Goal: Register for event/course

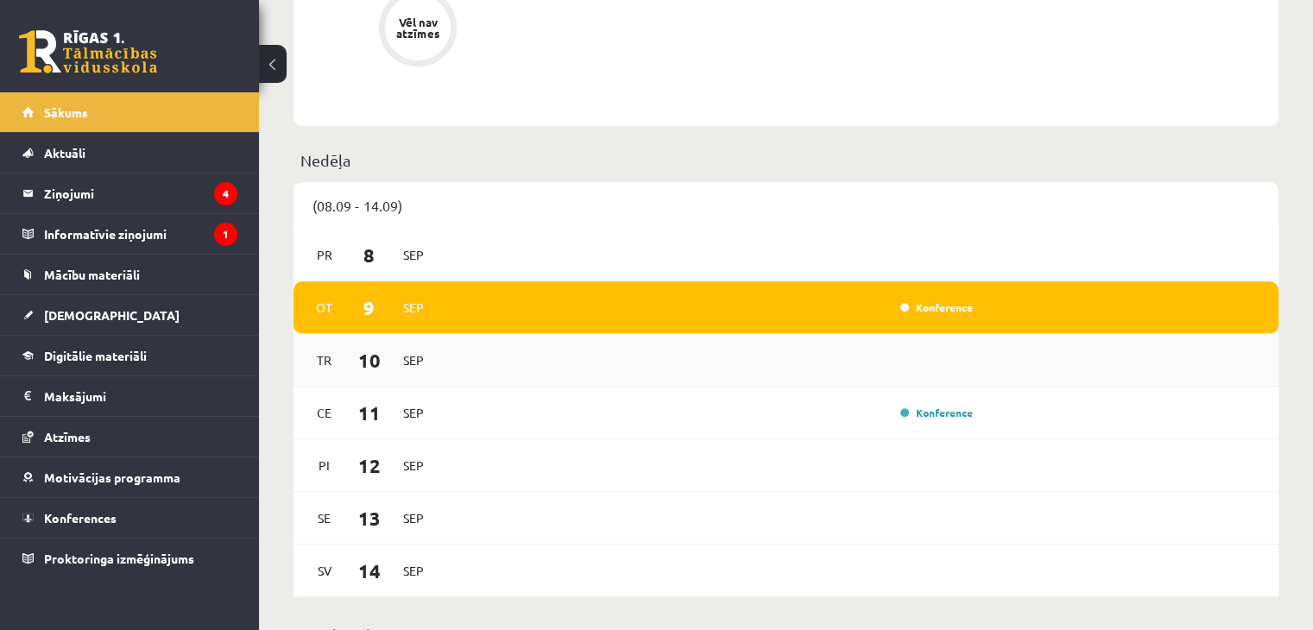
scroll to position [1209, 0]
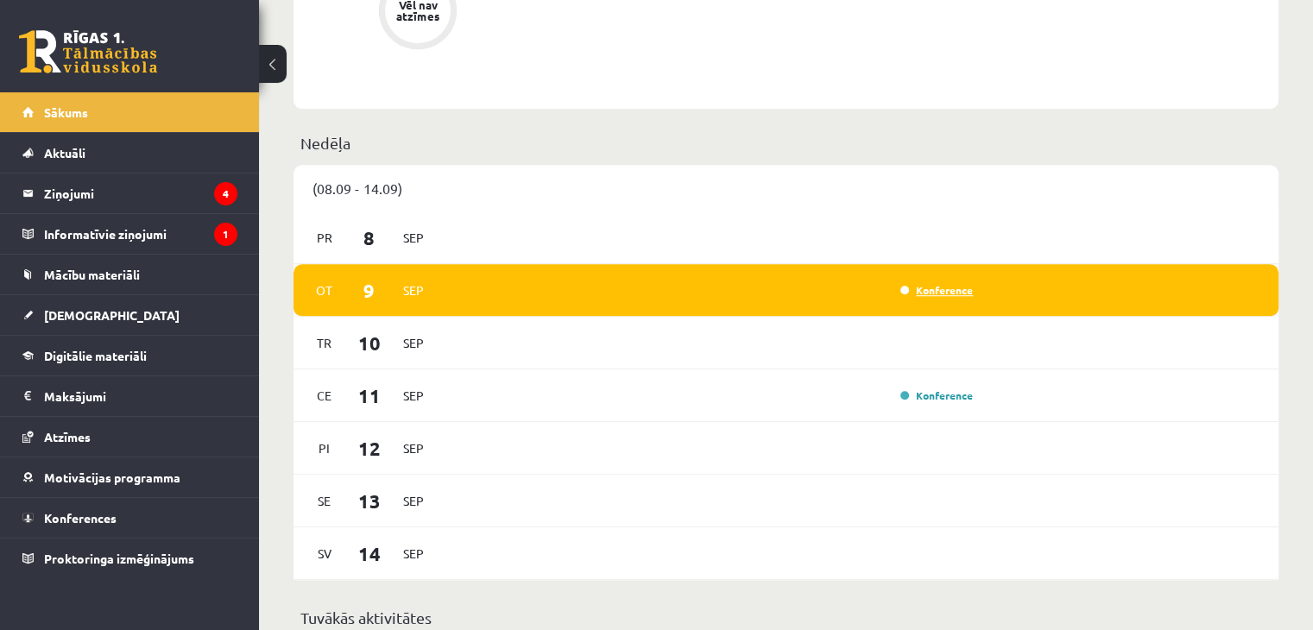
click at [920, 294] on link "Konference" at bounding box center [936, 290] width 73 height 14
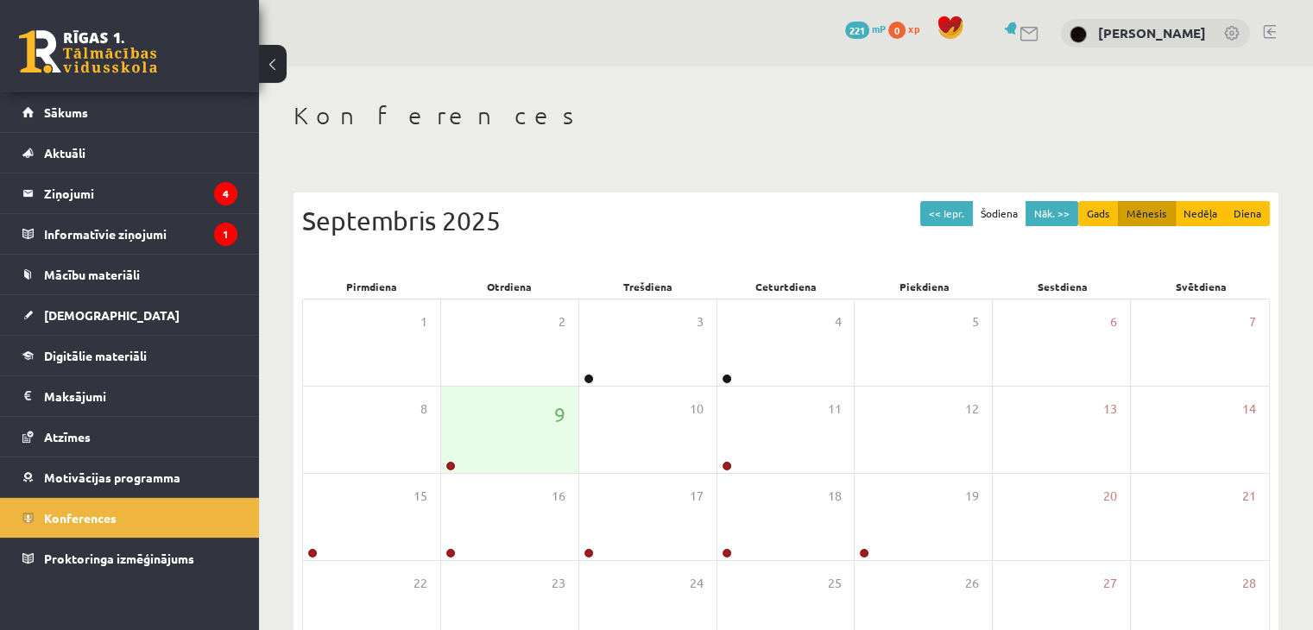
click at [446, 452] on div "Bioloģijas 7.klases 1.ieskaites konference" at bounding box center [449, 438] width 173 height 36
click at [456, 465] on div at bounding box center [449, 467] width 16 height 12
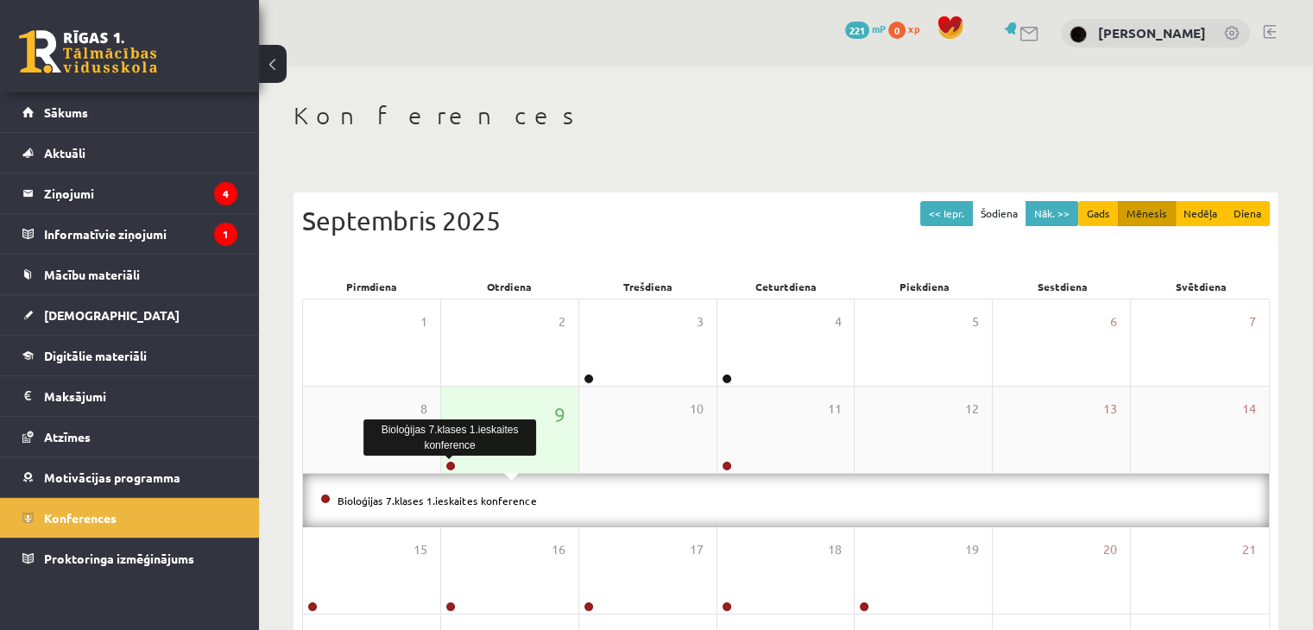
click at [449, 465] on link at bounding box center [450, 466] width 10 height 10
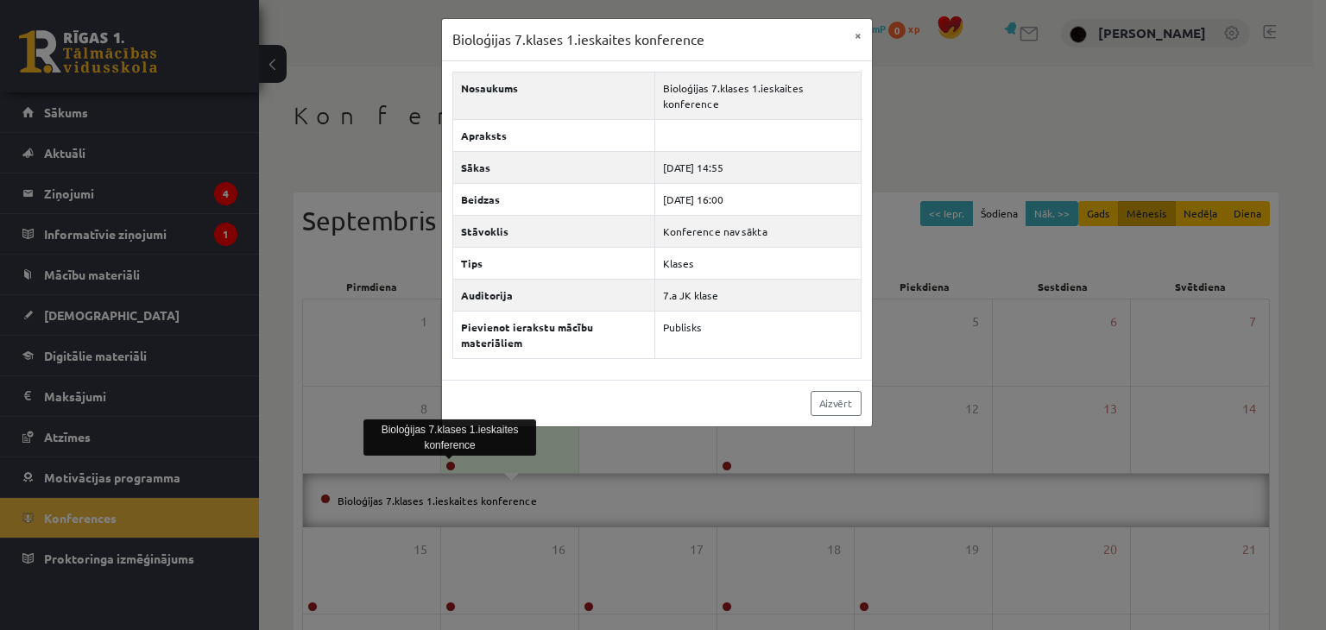
click at [929, 388] on div "Bioloģijas 7.klases 1.ieskaites konference × Nosaukums Bioloģijas 7.klases 1.ie…" at bounding box center [663, 315] width 1326 height 630
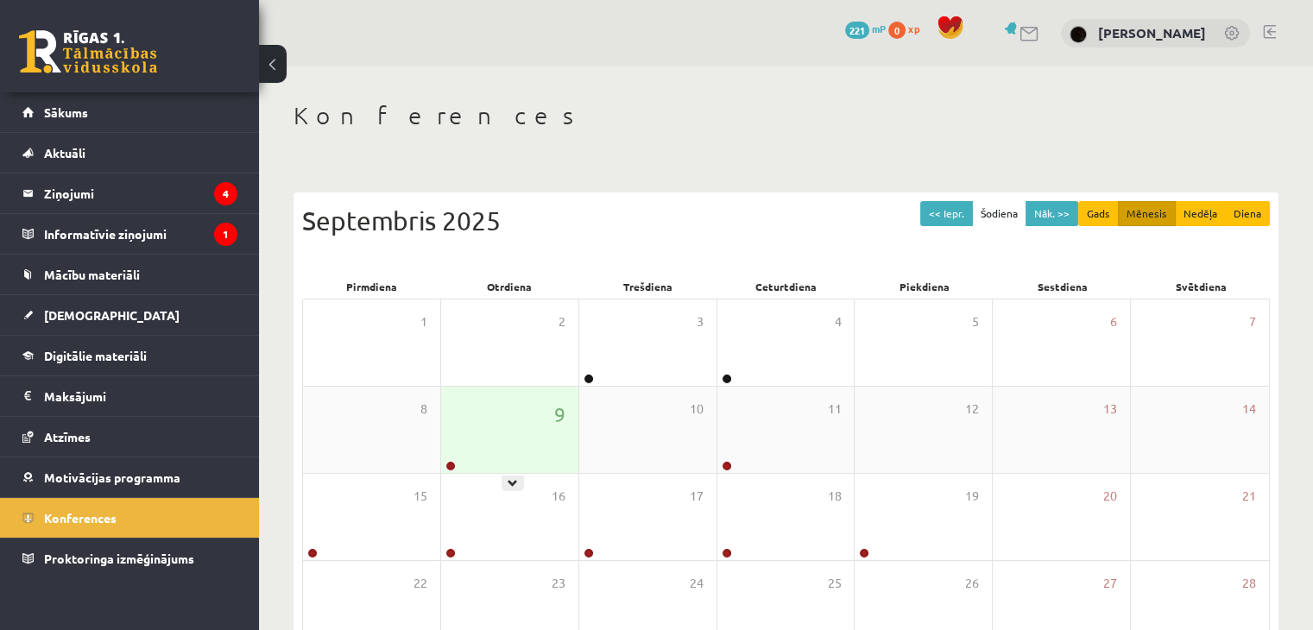
click at [546, 419] on div "9" at bounding box center [509, 430] width 137 height 86
click at [490, 435] on div "9" at bounding box center [509, 430] width 137 height 86
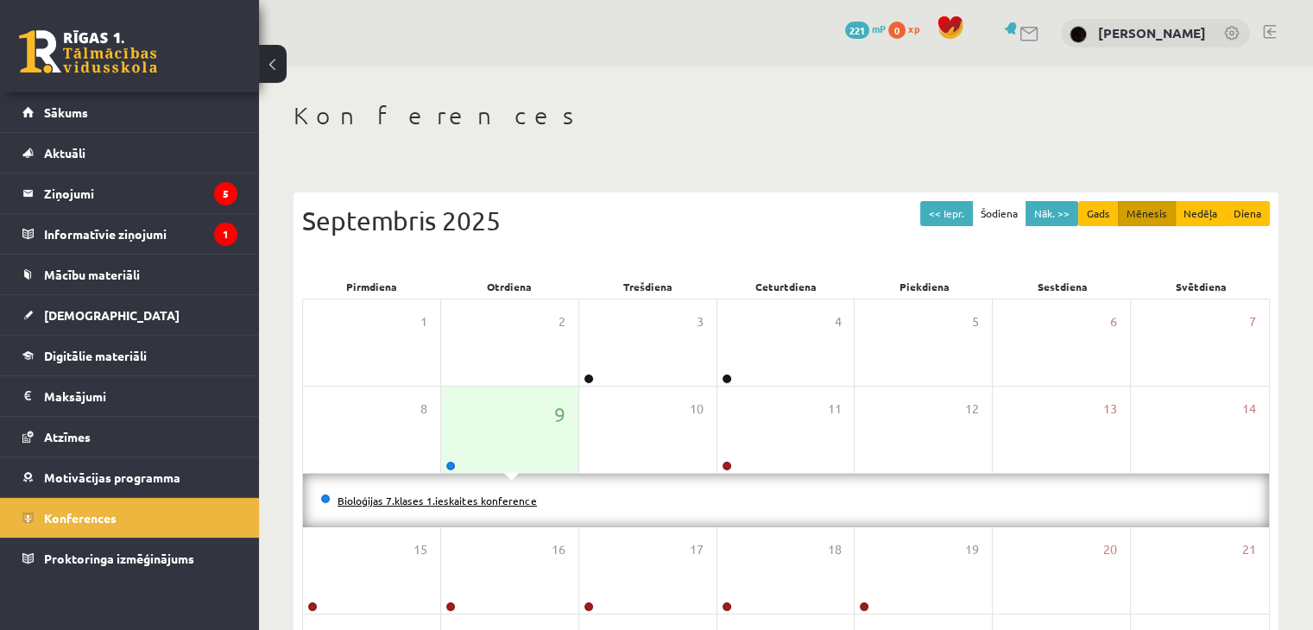
click at [356, 494] on link "Bioloģijas 7.klases 1.ieskaites konference" at bounding box center [437, 501] width 199 height 14
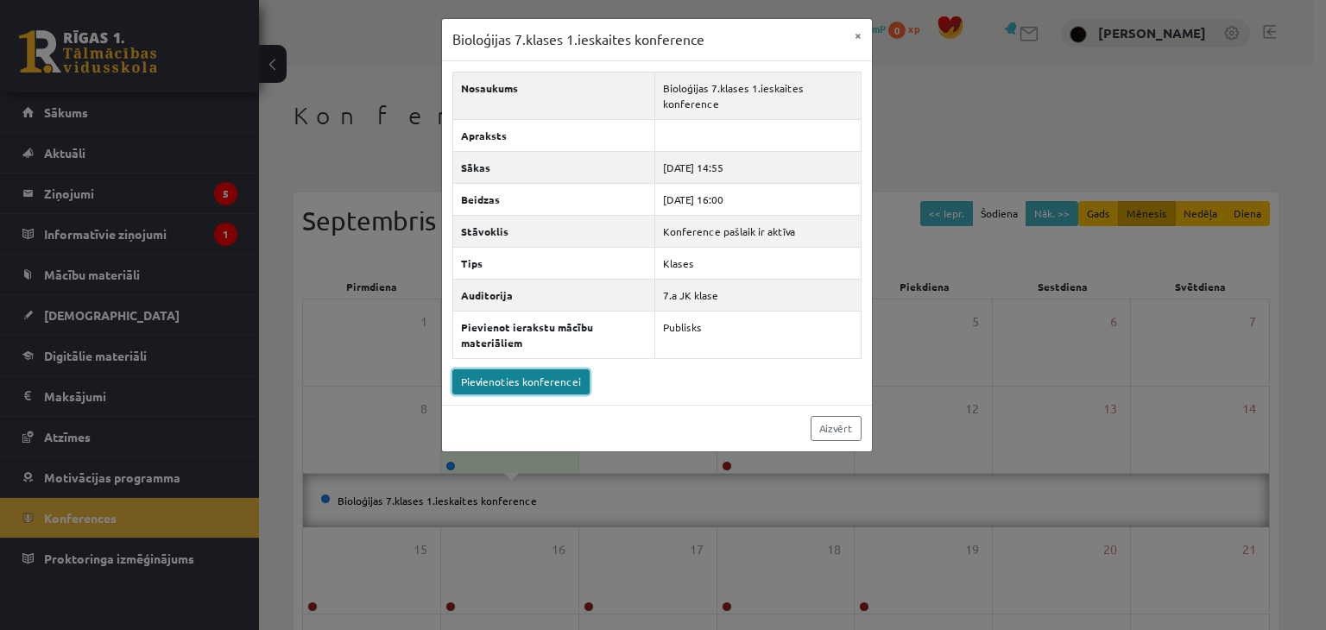
click at [490, 385] on link "Pievienoties konferencei" at bounding box center [520, 381] width 137 height 25
click at [549, 377] on link "Pievienoties konferencei" at bounding box center [520, 381] width 137 height 25
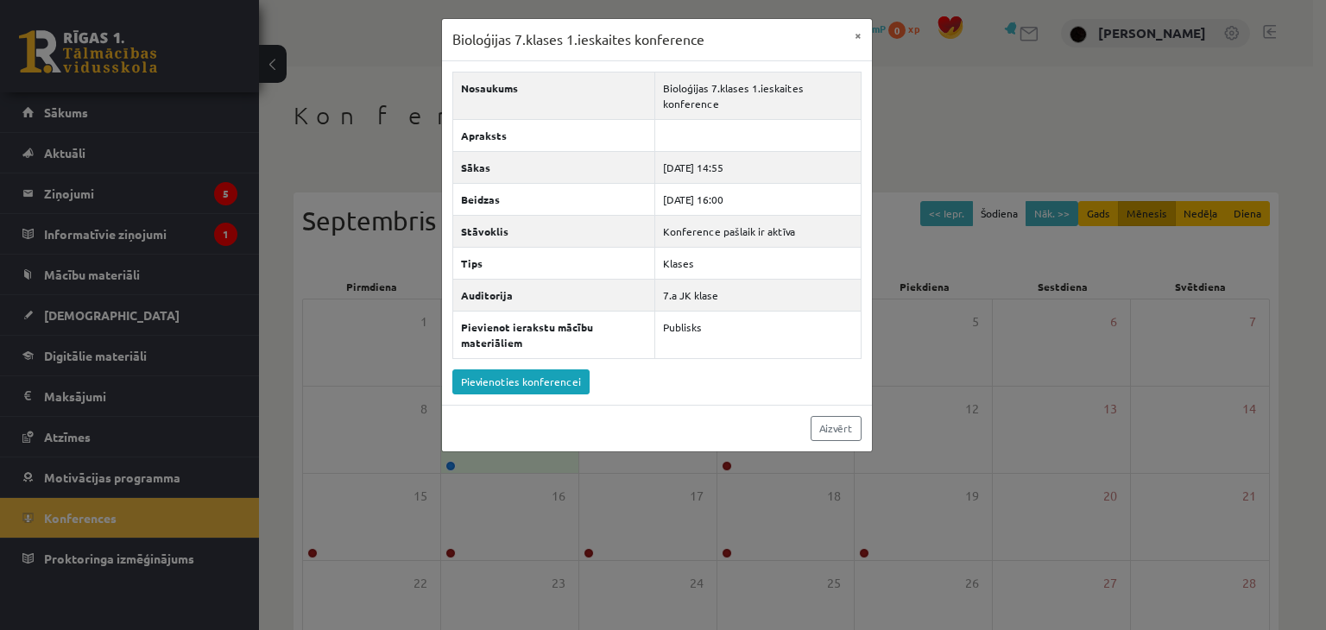
click at [211, 71] on div "Bioloģijas 7.klases 1.ieskaites konference × Nosaukums Bioloģijas 7.klases 1.ie…" at bounding box center [663, 315] width 1326 height 630
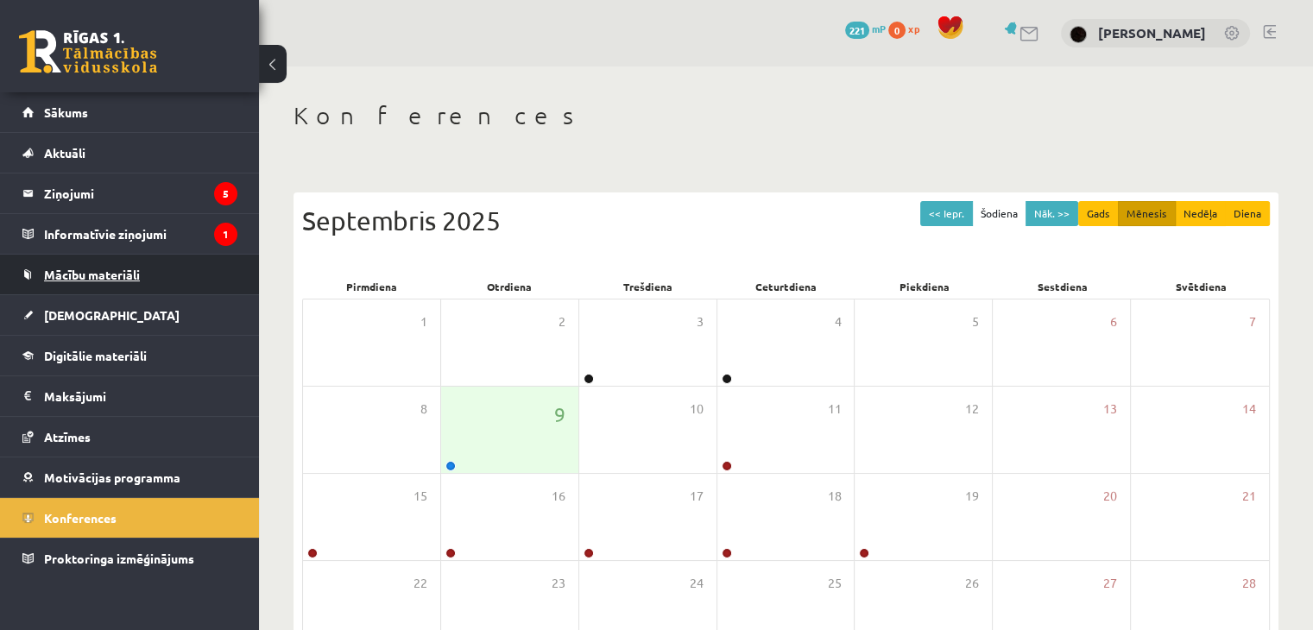
click at [127, 274] on span "Mācību materiāli" at bounding box center [92, 275] width 96 height 16
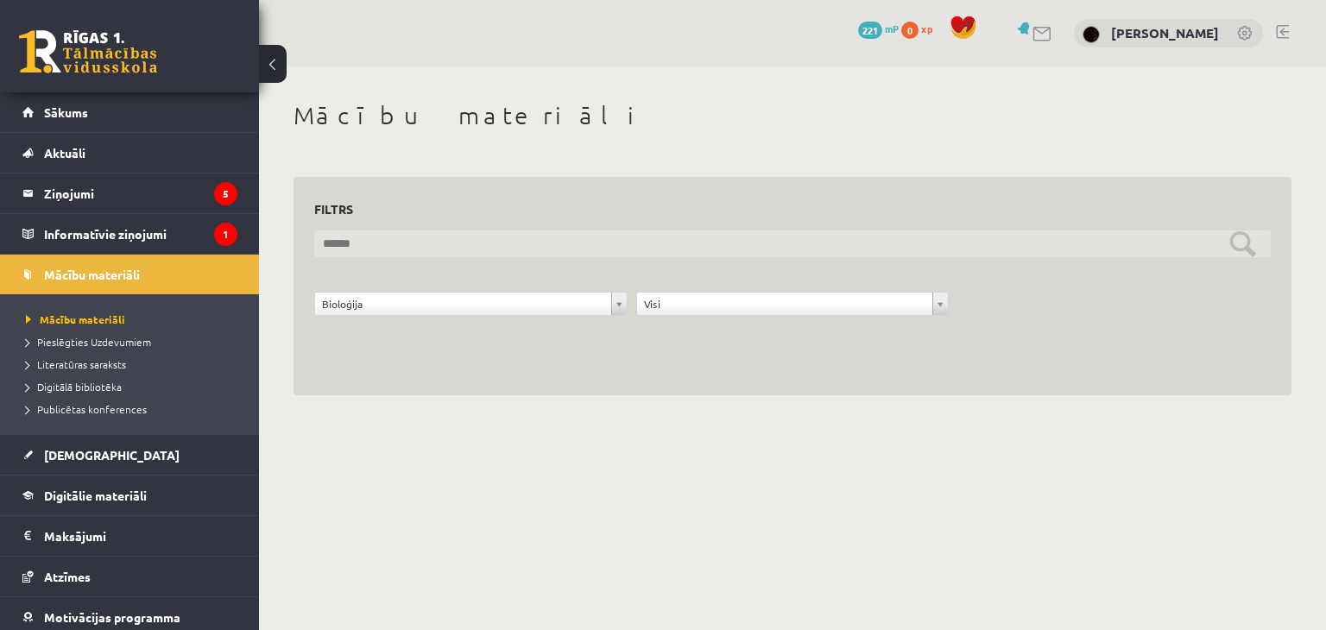
click at [393, 249] on input "text" at bounding box center [792, 243] width 956 height 27
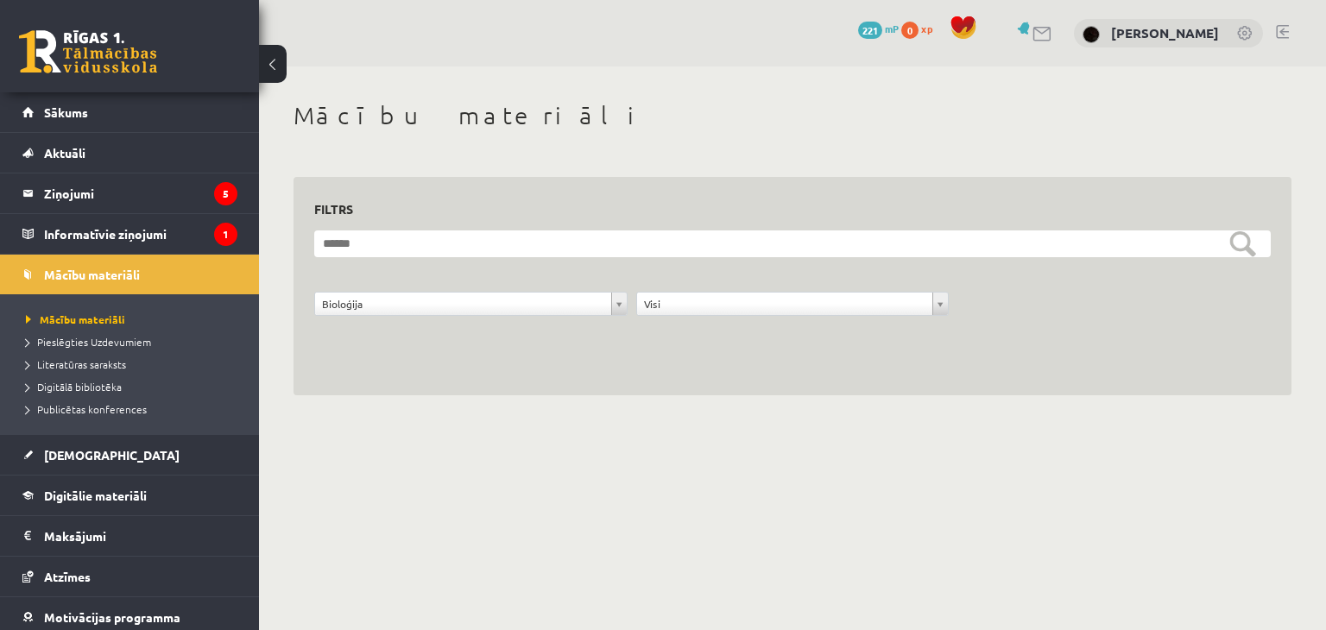
drag, startPoint x: 565, startPoint y: 344, endPoint x: 646, endPoint y: 330, distance: 81.6
click at [580, 346] on div "**********" at bounding box center [793, 286] width 998 height 219
click at [106, 223] on legend "Informatīvie ziņojumi 1" at bounding box center [140, 234] width 193 height 40
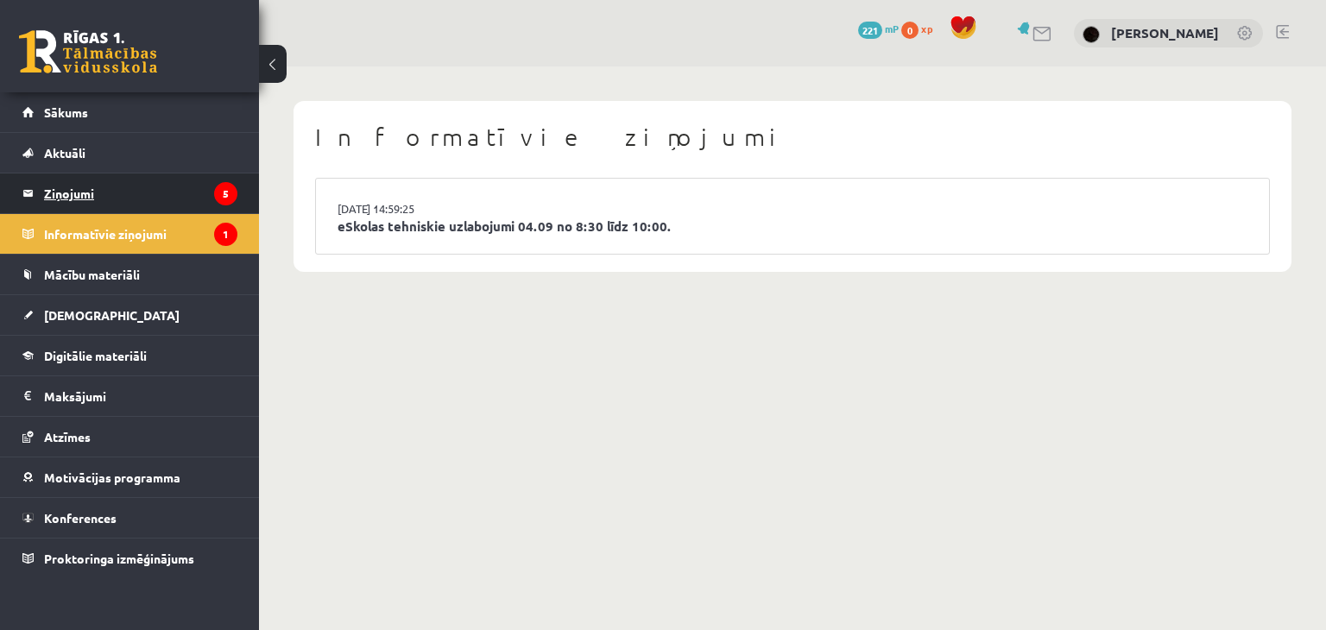
click at [108, 196] on legend "Ziņojumi 5" at bounding box center [140, 194] width 193 height 40
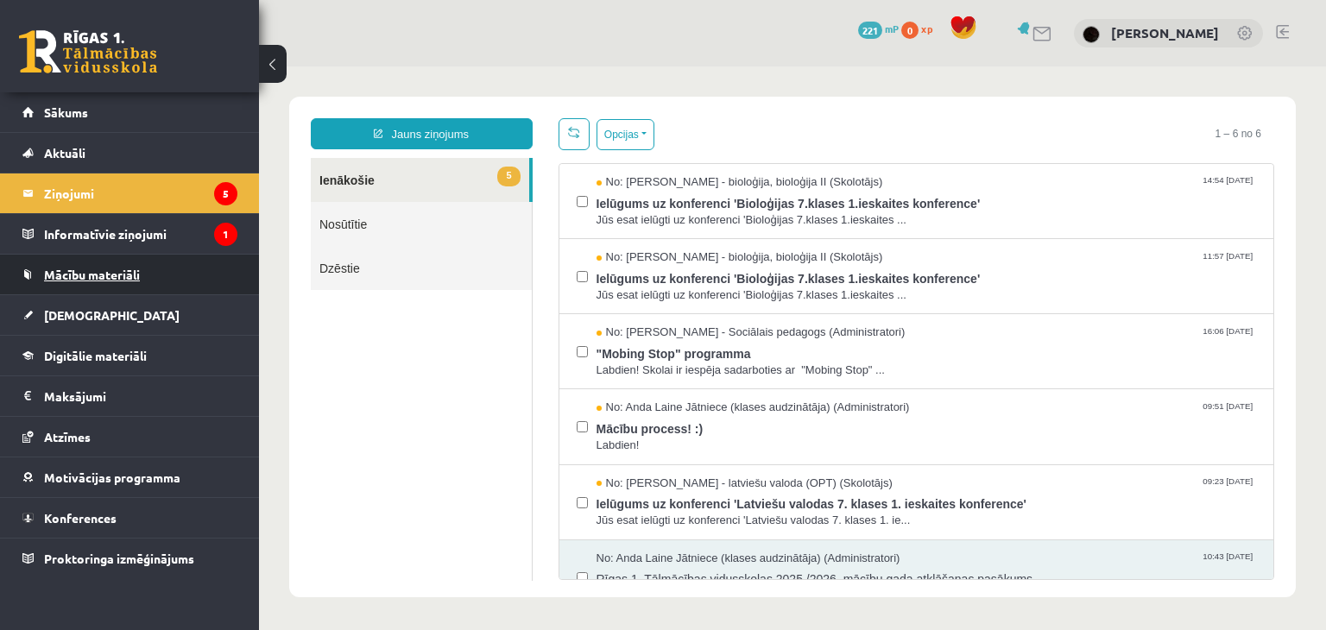
click at [171, 291] on link "Mācību materiāli" at bounding box center [129, 275] width 215 height 40
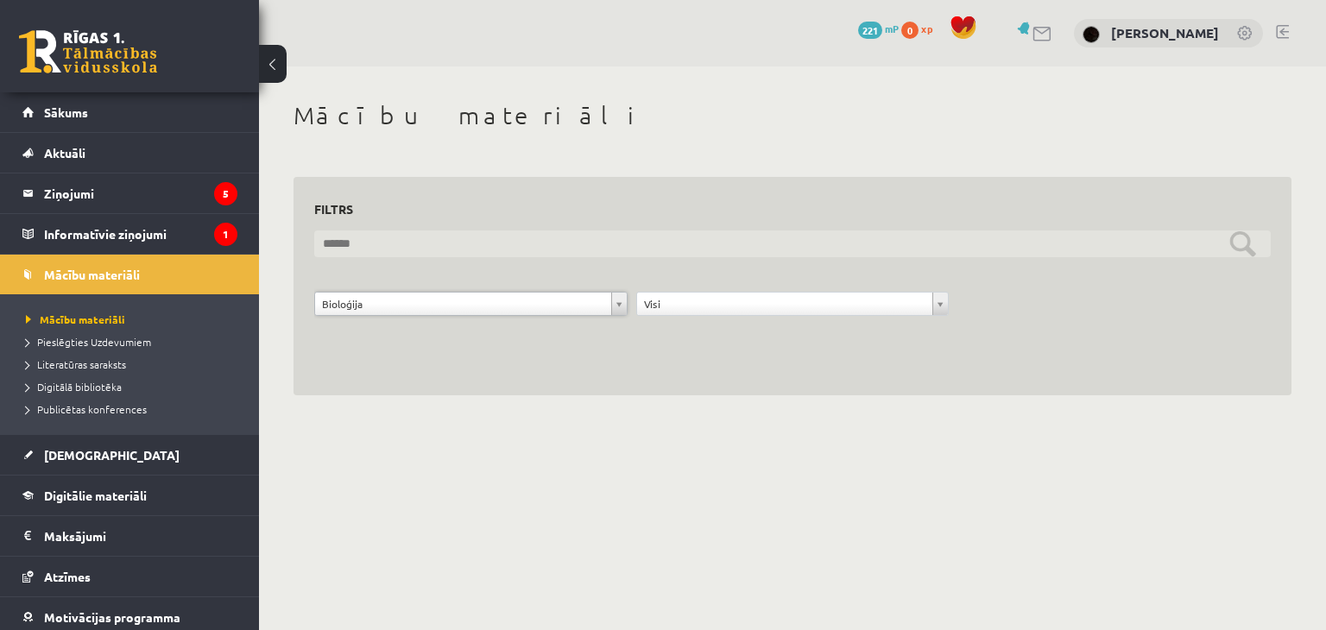
click at [456, 251] on input "text" at bounding box center [792, 243] width 956 height 27
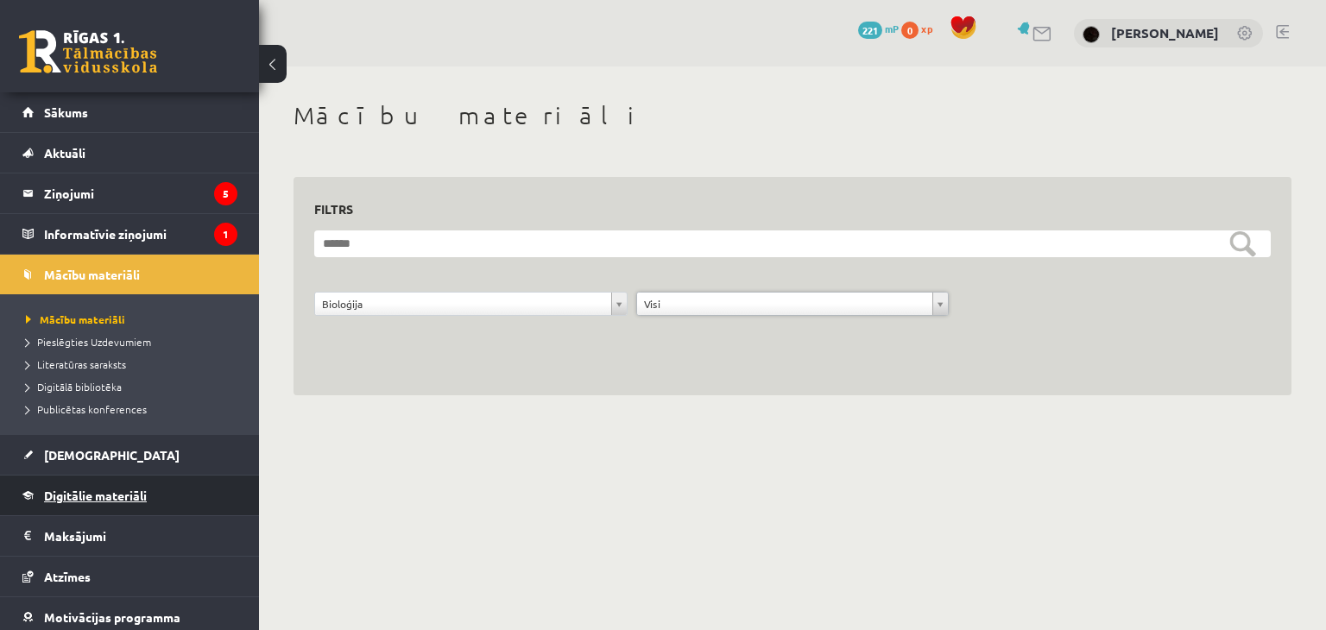
click at [124, 493] on span "Digitālie materiāli" at bounding box center [95, 496] width 103 height 16
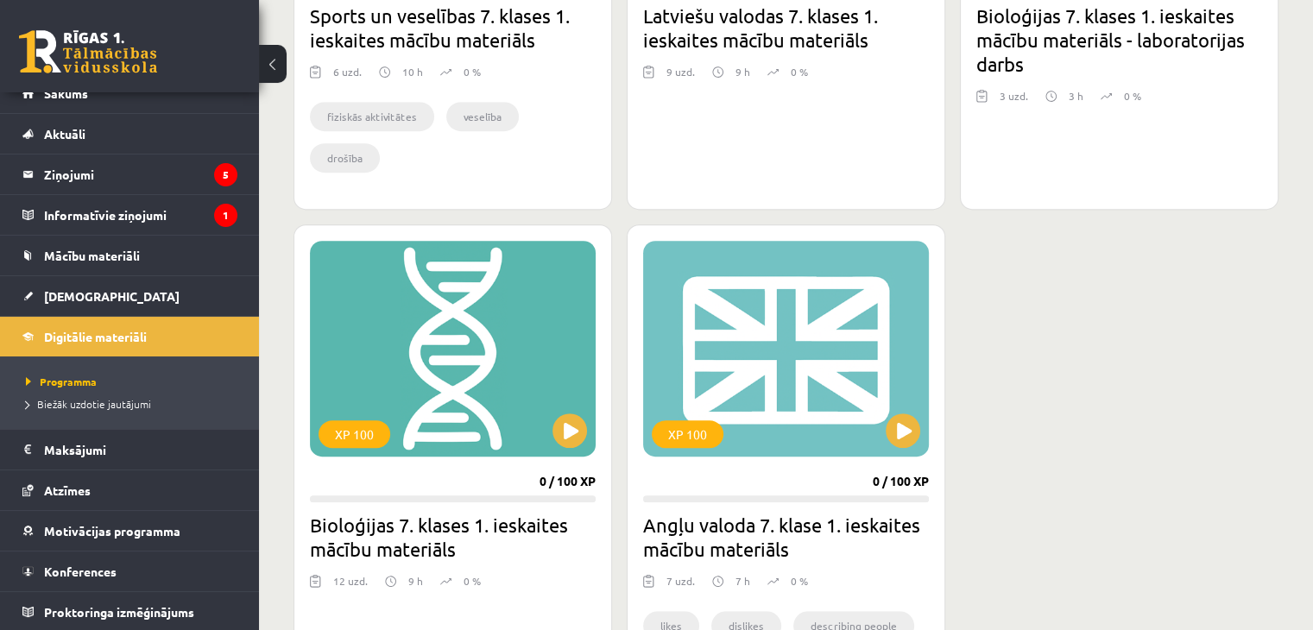
scroll to position [950, 0]
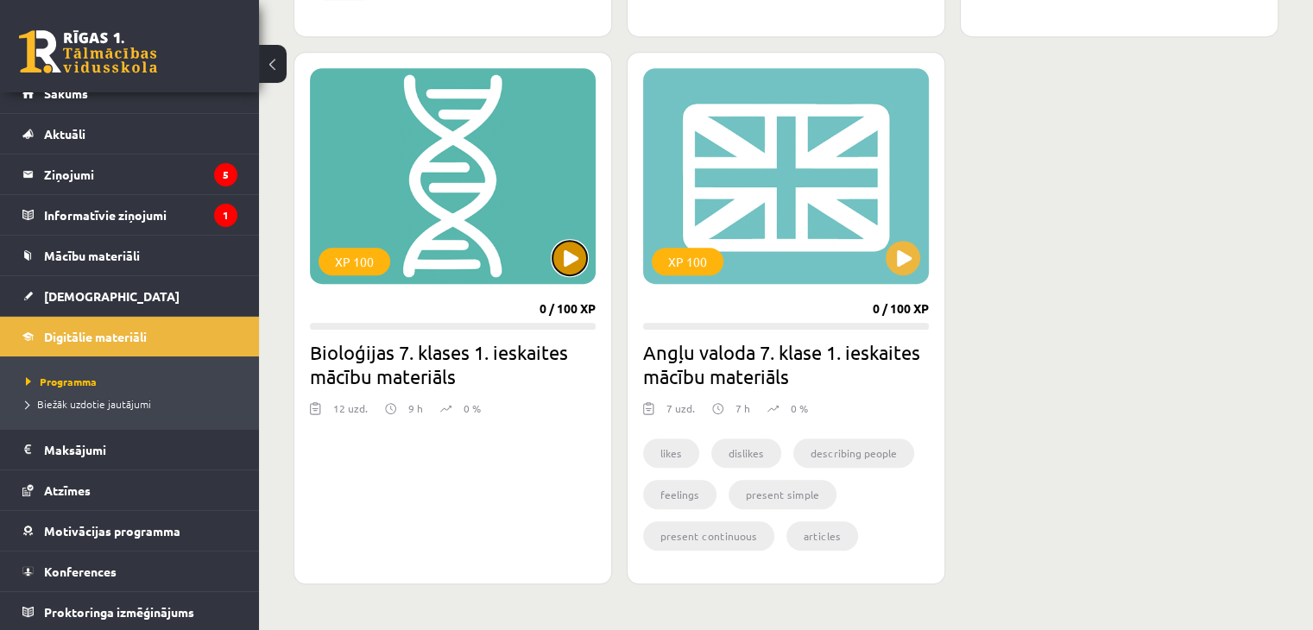
click at [555, 262] on button at bounding box center [569, 258] width 35 height 35
click at [482, 252] on div "XP 100" at bounding box center [453, 176] width 286 height 216
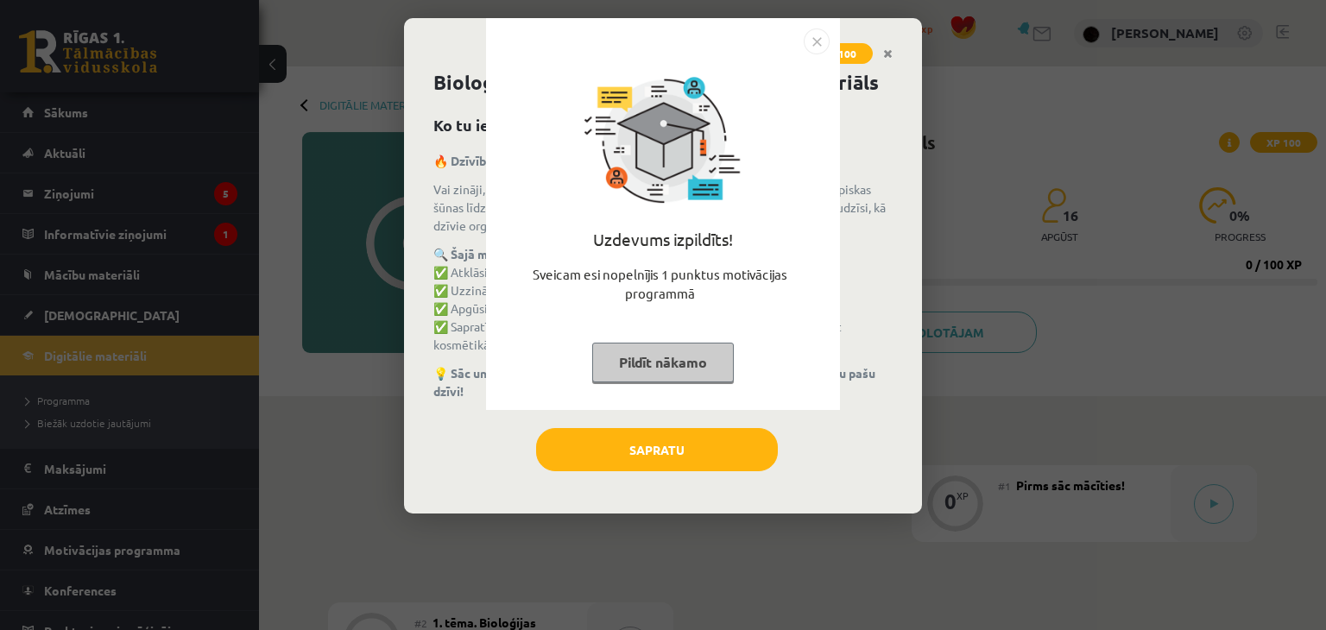
click at [622, 357] on button "Pildīt nākamo" at bounding box center [663, 363] width 142 height 40
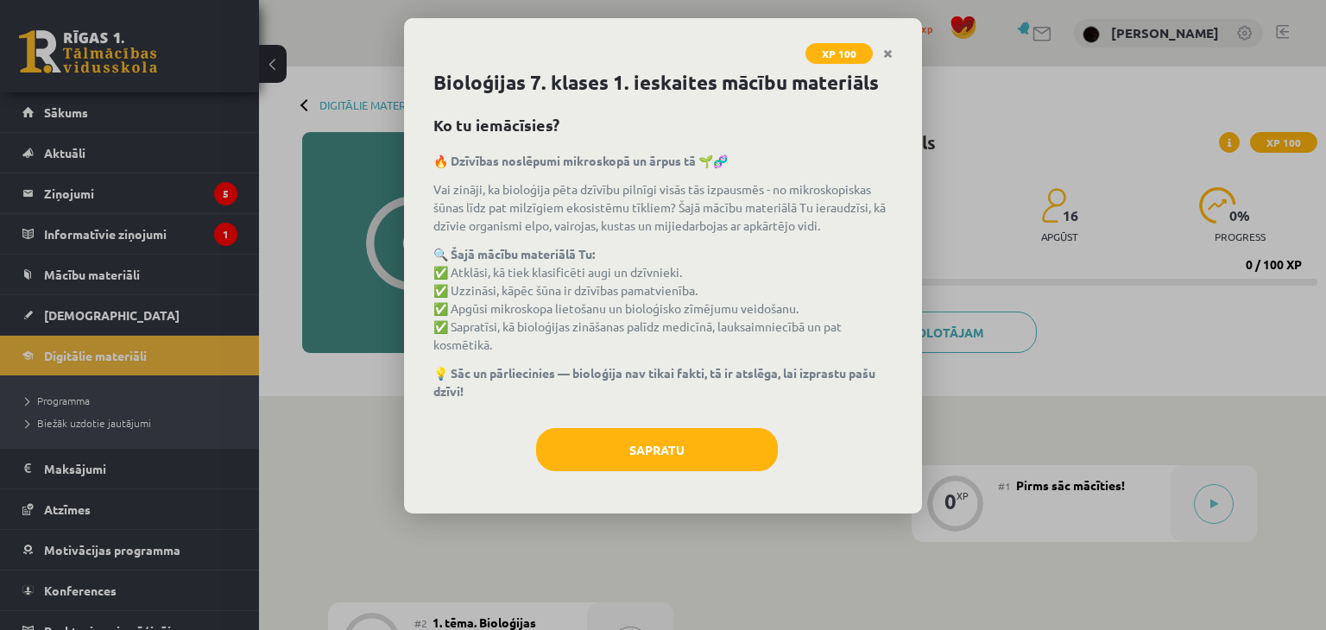
click at [623, 425] on div "Bioloģijas 7. klases 1. ieskaites mācību materiāls Ko tu iemācīsies? 🔥 Dzīvības…" at bounding box center [663, 290] width 518 height 445
click at [619, 436] on button "Sapratu" at bounding box center [657, 449] width 242 height 43
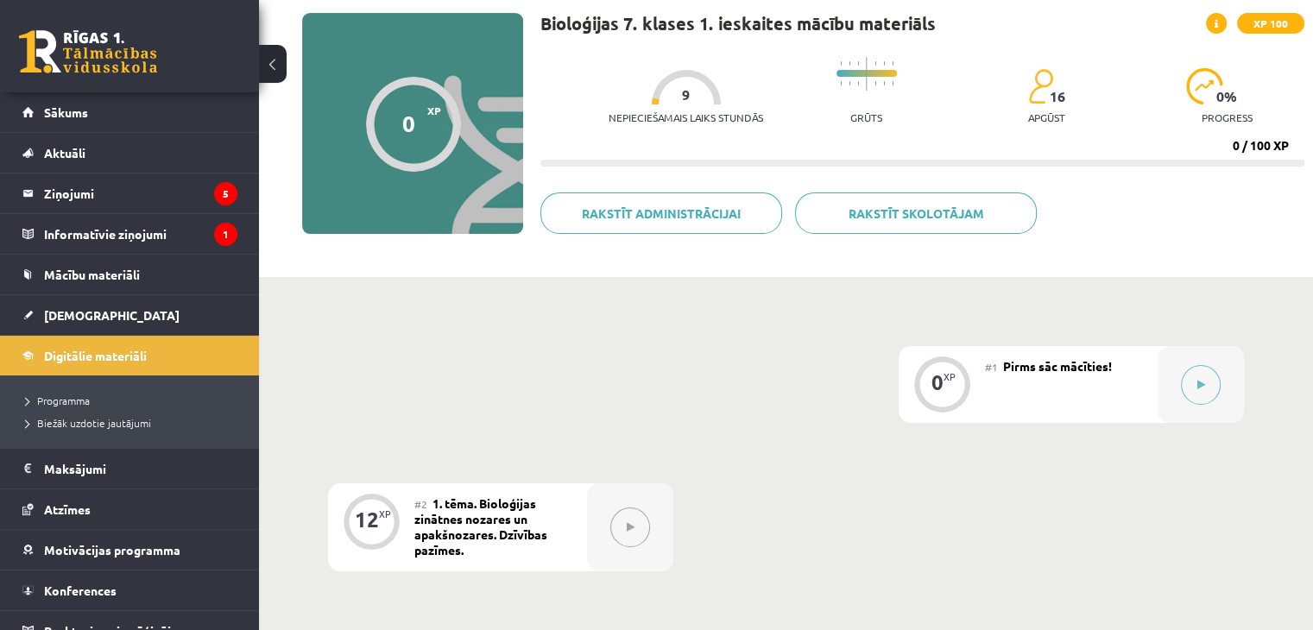
scroll to position [173, 0]
